Goal: Transaction & Acquisition: Purchase product/service

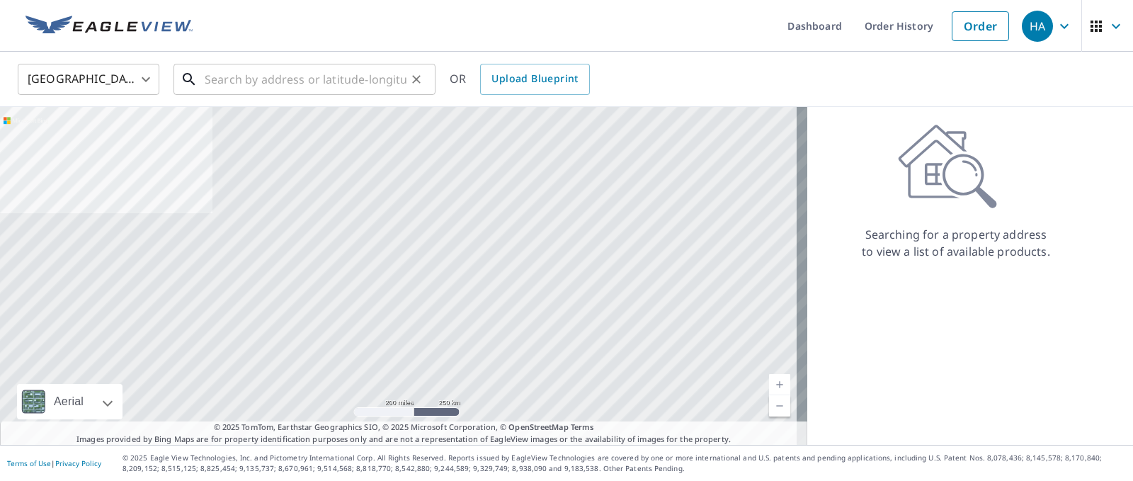
click at [326, 84] on input "text" at bounding box center [306, 79] width 202 height 40
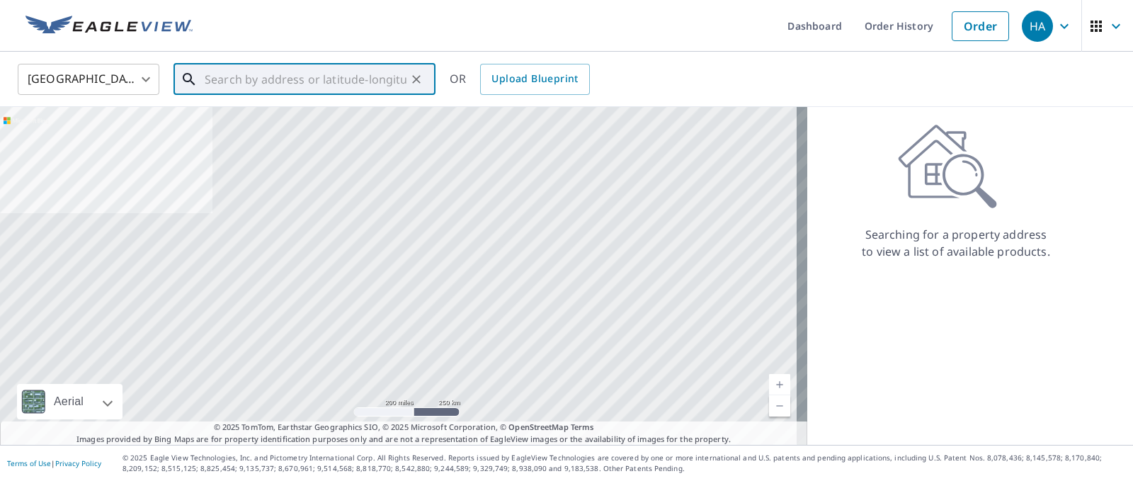
paste input "[STREET_ADDRESS][PERSON_NAME]"
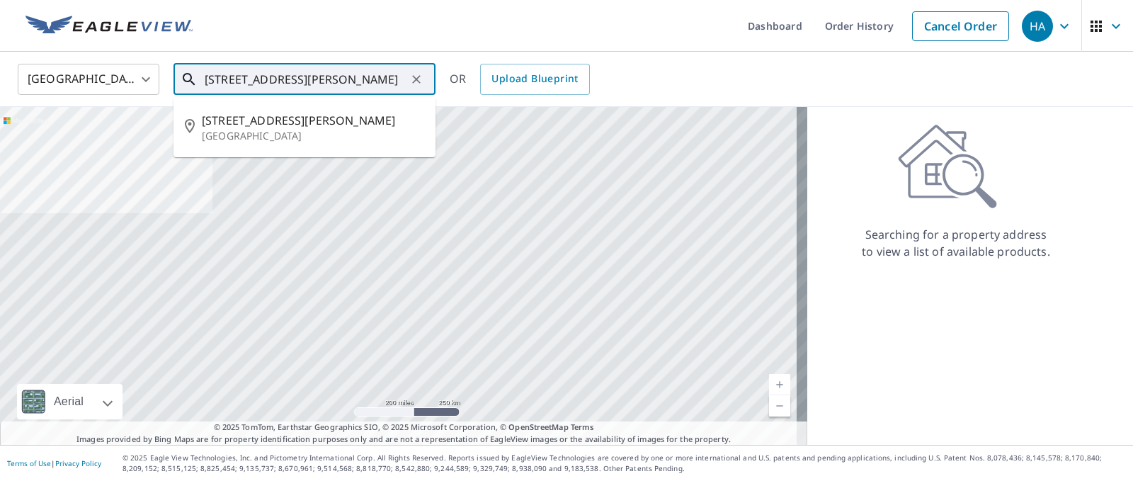
click at [401, 78] on input "[STREET_ADDRESS][PERSON_NAME]" at bounding box center [306, 79] width 202 height 40
click at [333, 136] on p "[GEOGRAPHIC_DATA]" at bounding box center [313, 136] width 222 height 14
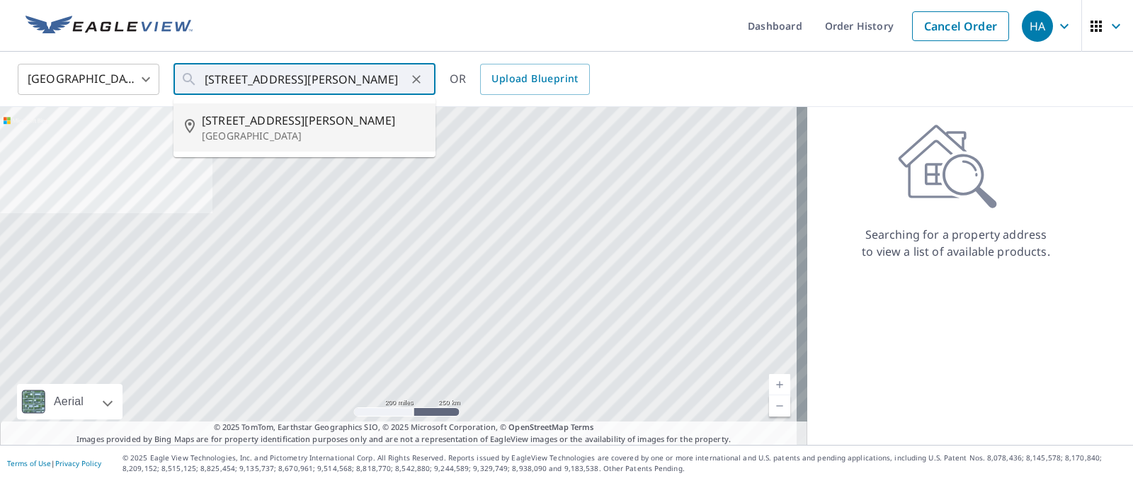
type input "[STREET_ADDRESS][PERSON_NAME]"
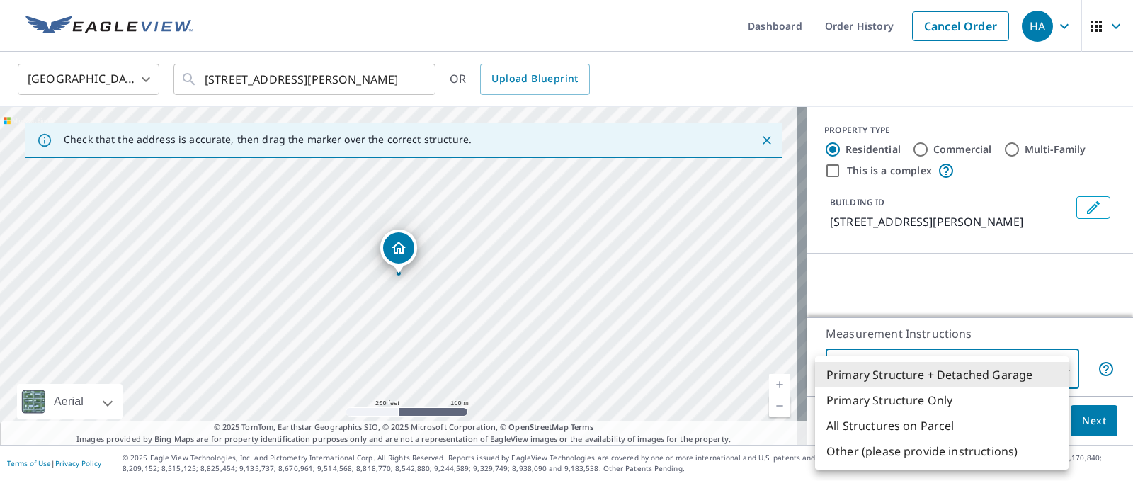
click at [942, 361] on body "HA HA Dashboard Order History Cancel Order HA [GEOGRAPHIC_DATA] [GEOGRAPHIC_DAT…" at bounding box center [566, 240] width 1133 height 481
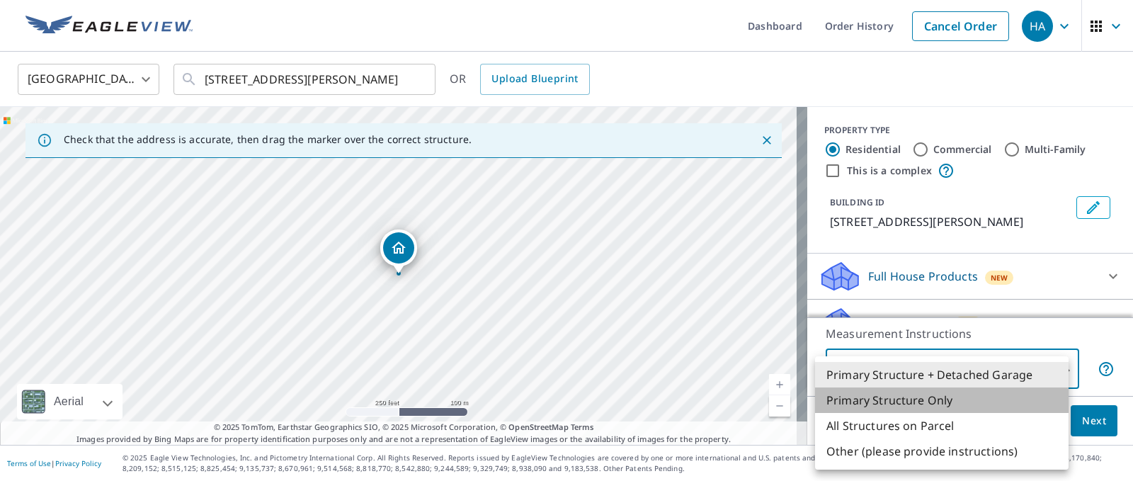
click at [849, 411] on li "Primary Structure Only" at bounding box center [941, 399] width 253 height 25
type input "2"
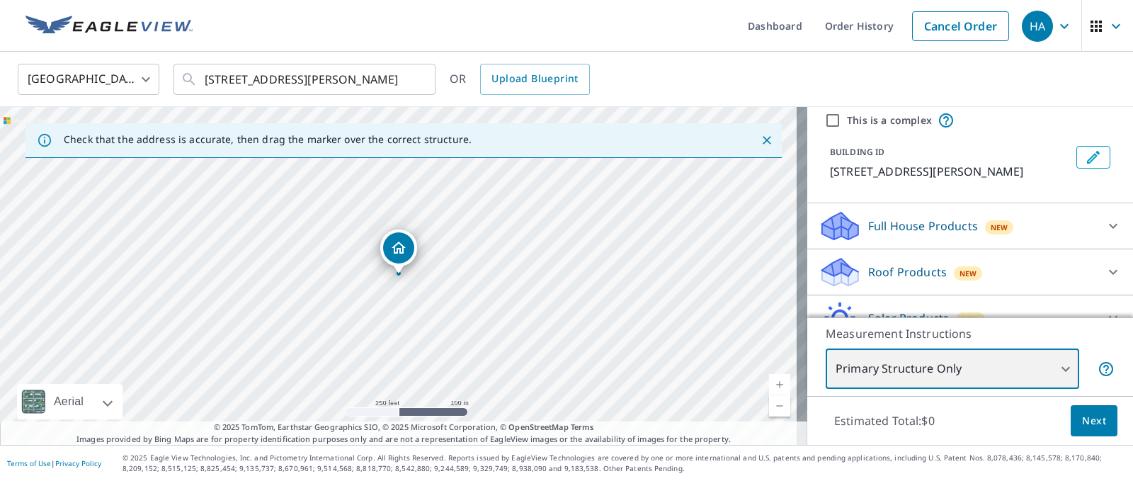
scroll to position [120, 0]
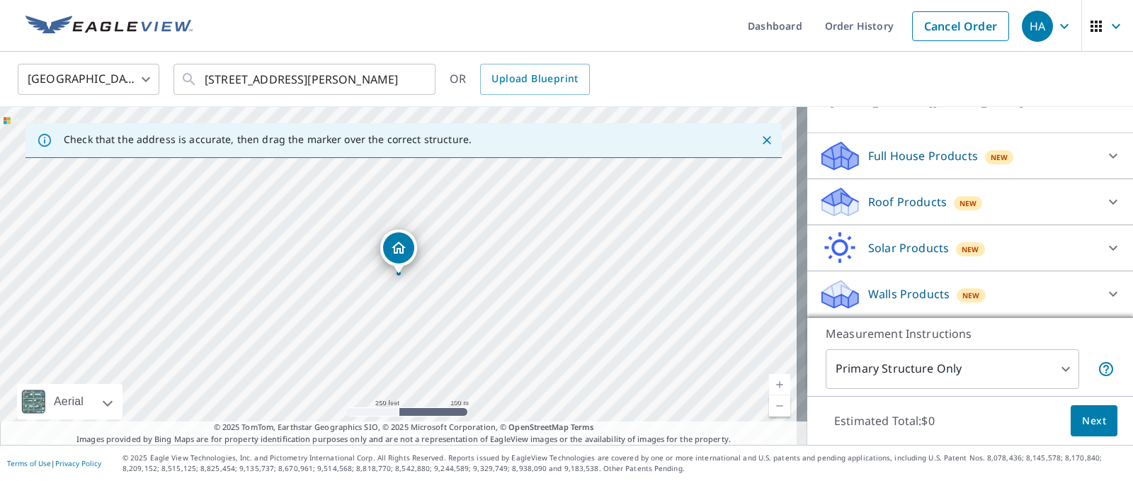
click at [896, 175] on div "Full House Products New Full House™ $91" at bounding box center [970, 156] width 326 height 46
click at [907, 214] on div "Roof Products New" at bounding box center [958, 202] width 278 height 33
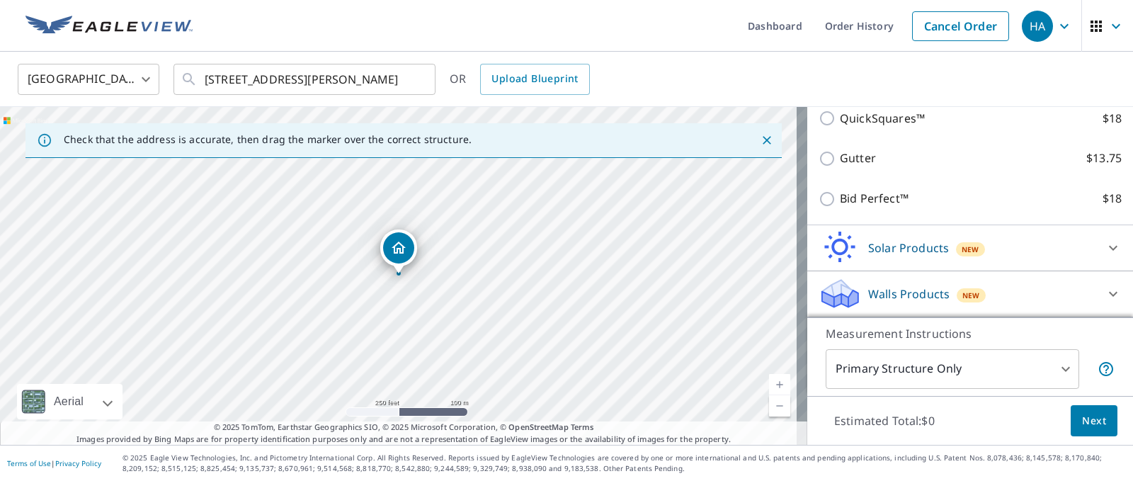
scroll to position [186, 0]
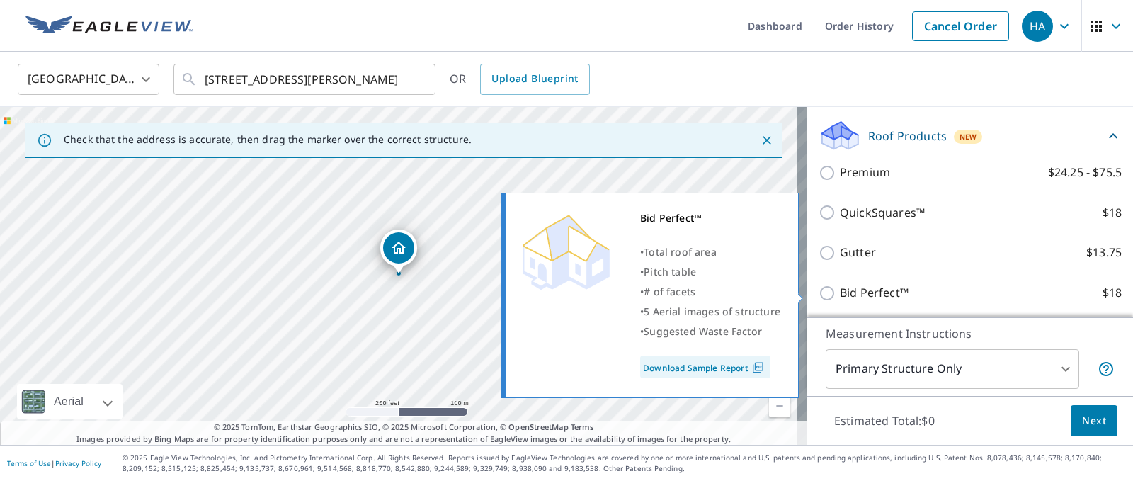
click at [872, 300] on p "Bid Perfect™" at bounding box center [874, 293] width 69 height 18
click at [840, 300] on input "Bid Perfect™ $18" at bounding box center [829, 293] width 21 height 17
checkbox input "true"
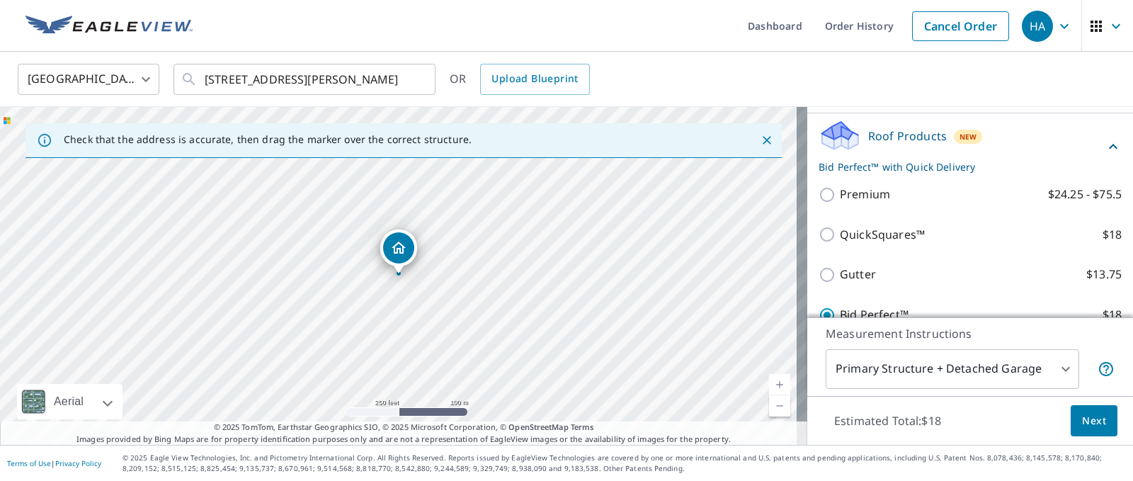
scroll to position [334, 0]
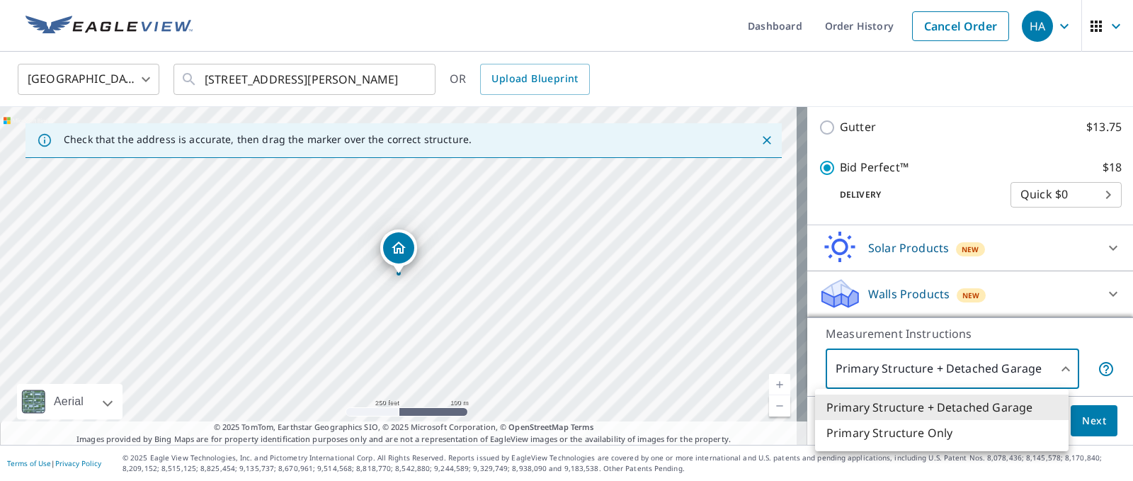
click at [972, 377] on body "HA HA Dashboard Order History Cancel Order HA [GEOGRAPHIC_DATA] [GEOGRAPHIC_DAT…" at bounding box center [566, 240] width 1133 height 481
click at [968, 433] on li "Primary Structure Only" at bounding box center [941, 432] width 253 height 25
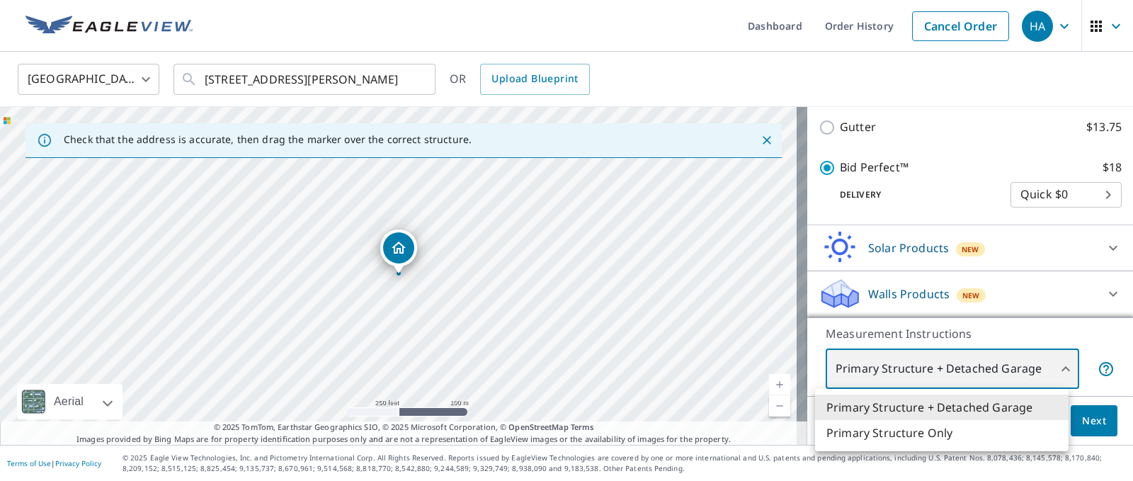
type input "2"
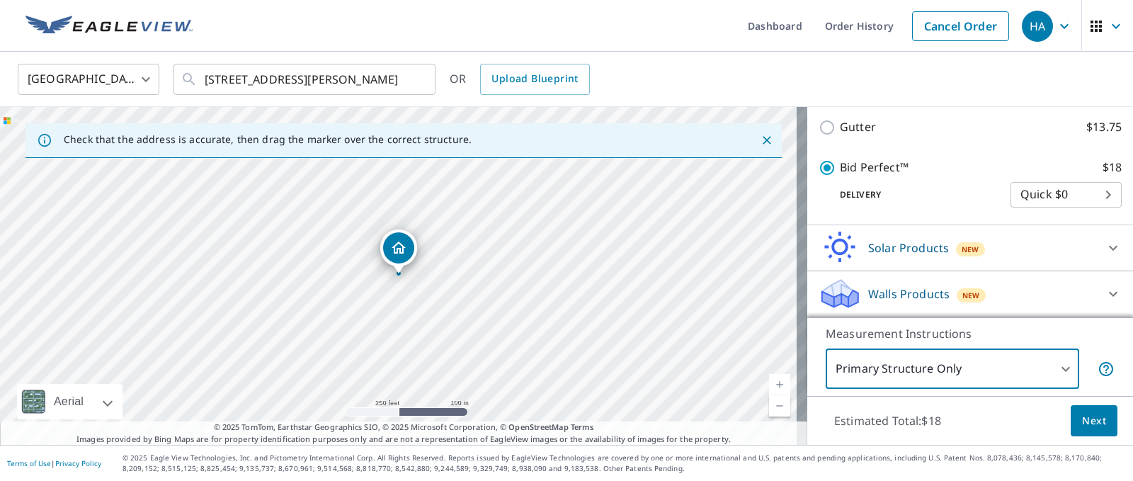
click at [1092, 421] on span "Next" at bounding box center [1094, 421] width 24 height 18
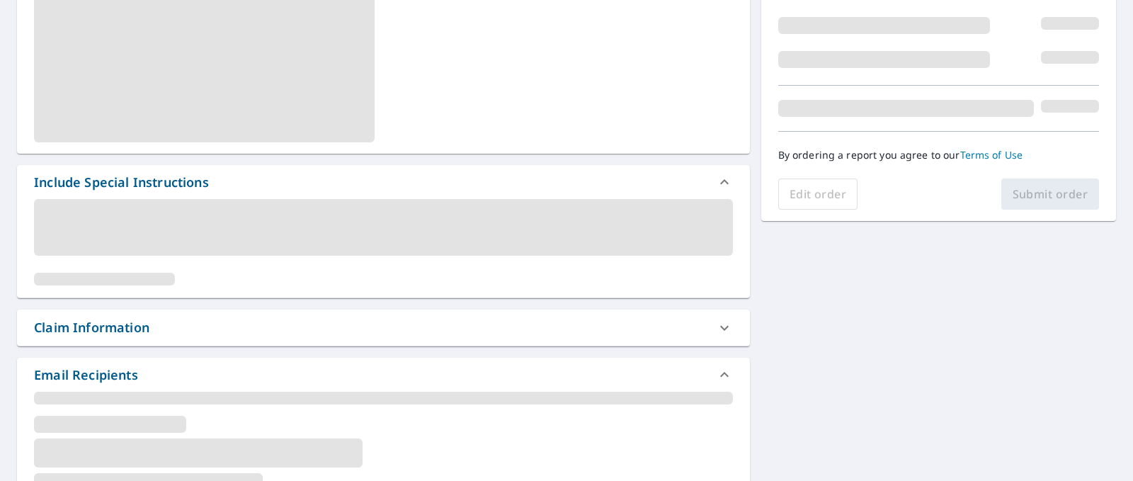
scroll to position [283, 0]
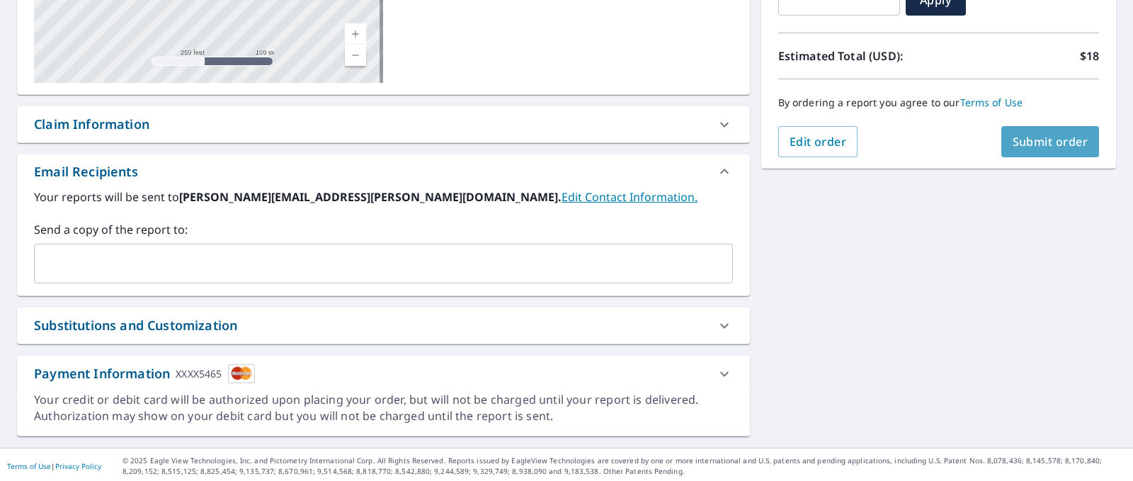
click at [1035, 137] on span "Submit order" at bounding box center [1051, 142] width 76 height 16
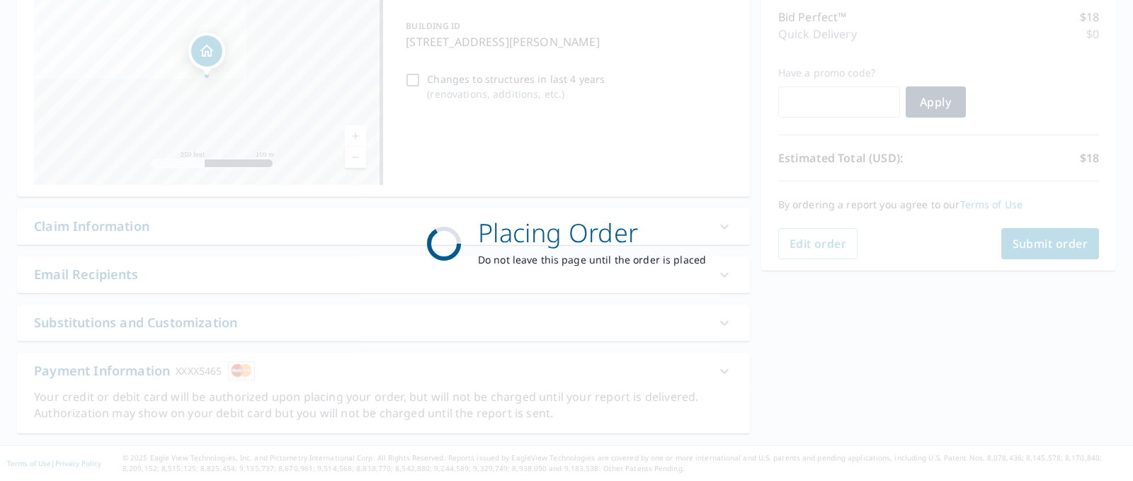
scroll to position [181, 0]
